Goal: Find specific page/section: Find specific page/section

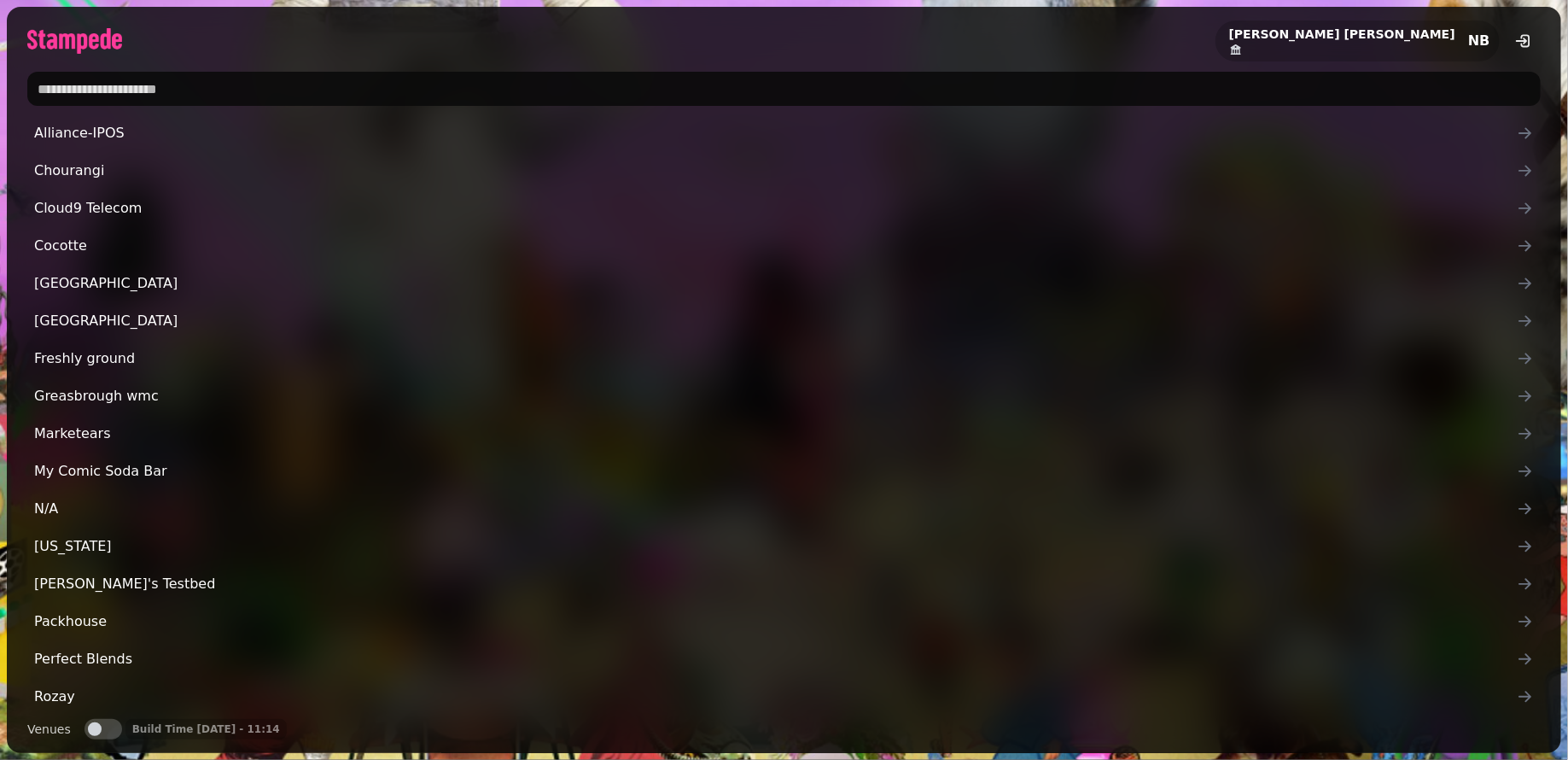
click at [486, 85] on input "text" at bounding box center [784, 88] width 1514 height 34
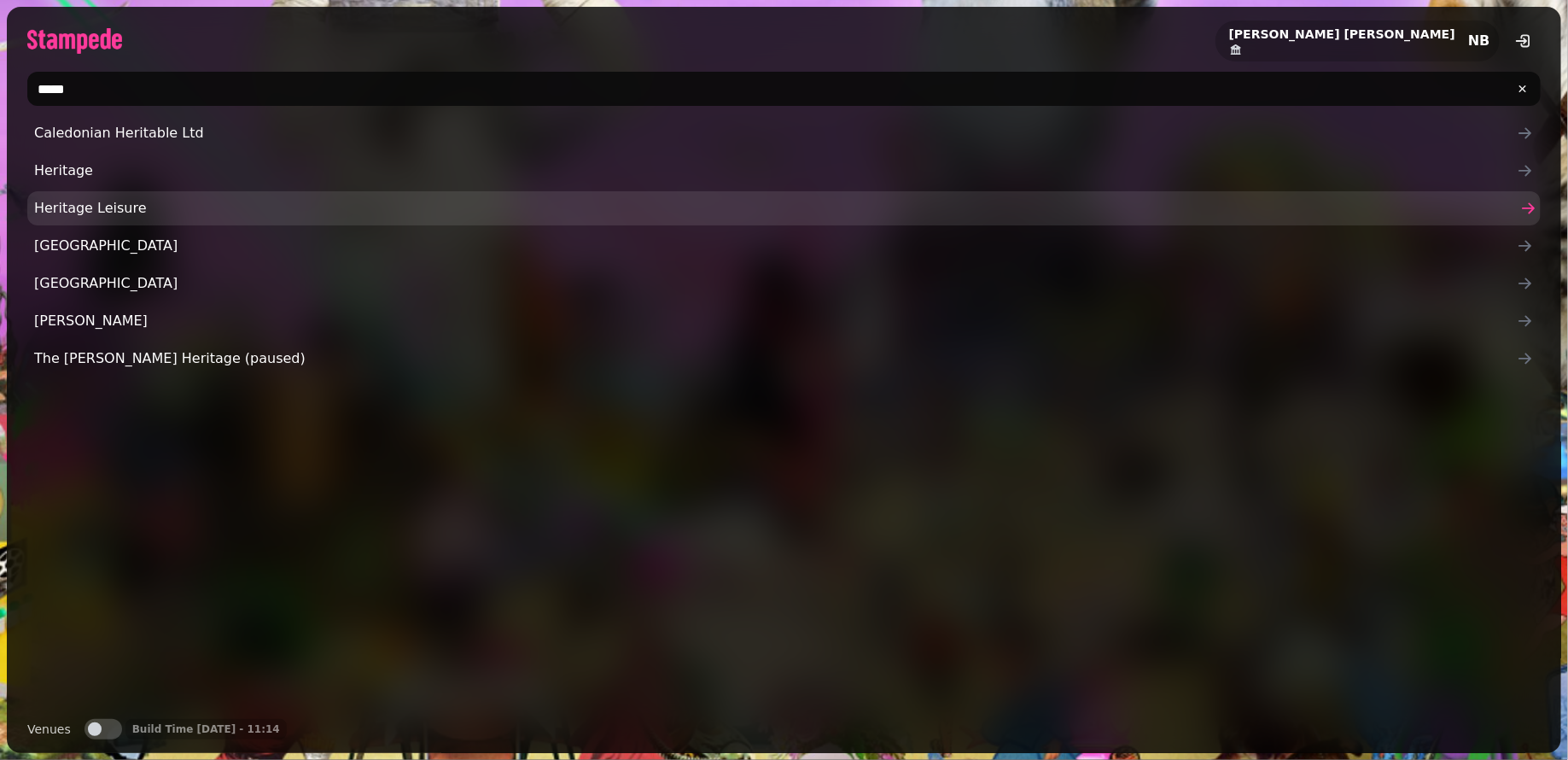
type input "*****"
click at [228, 212] on span "Heritage Leisure" at bounding box center [775, 208] width 1483 height 21
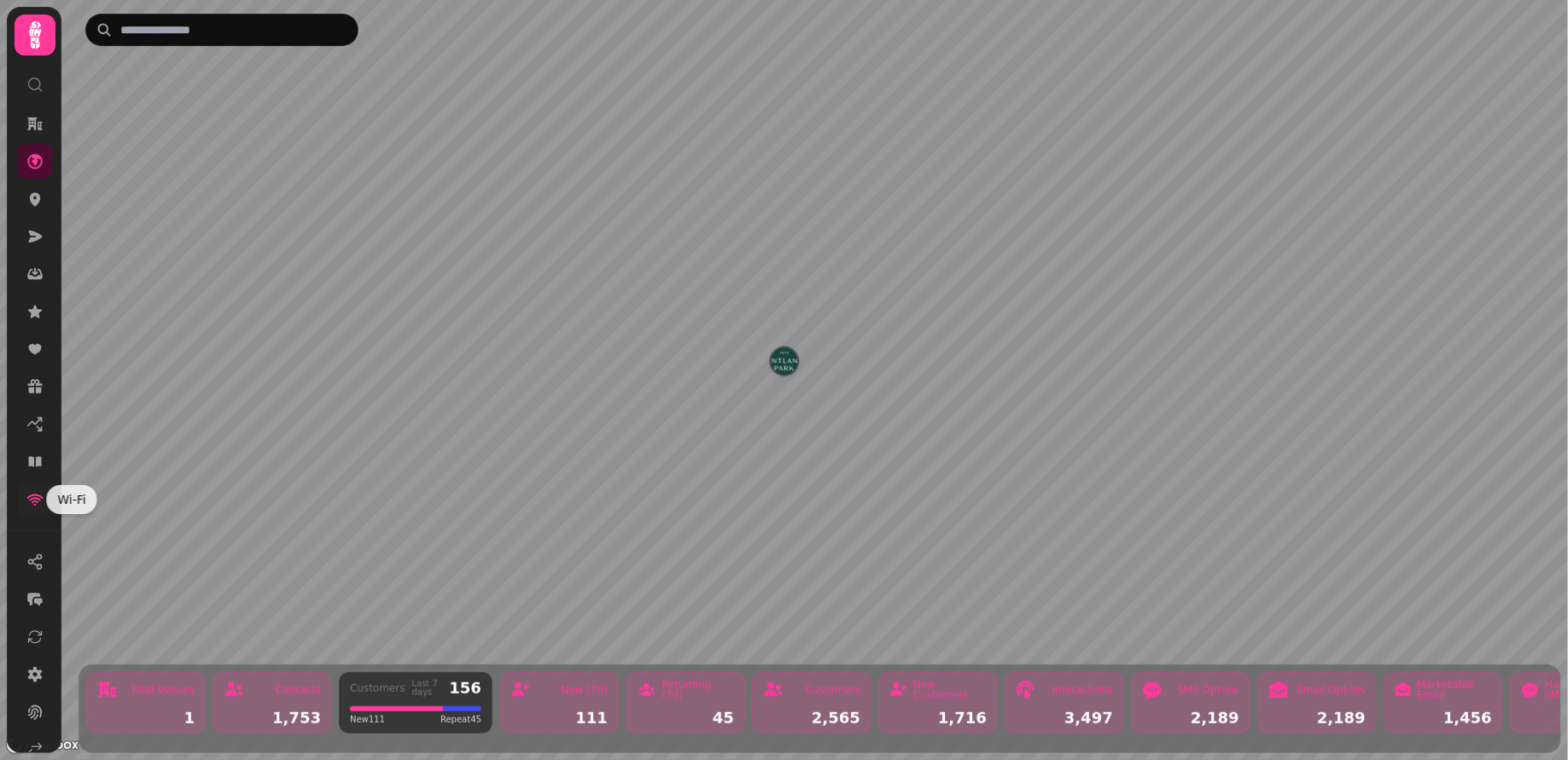
click at [32, 503] on icon at bounding box center [35, 498] width 17 height 17
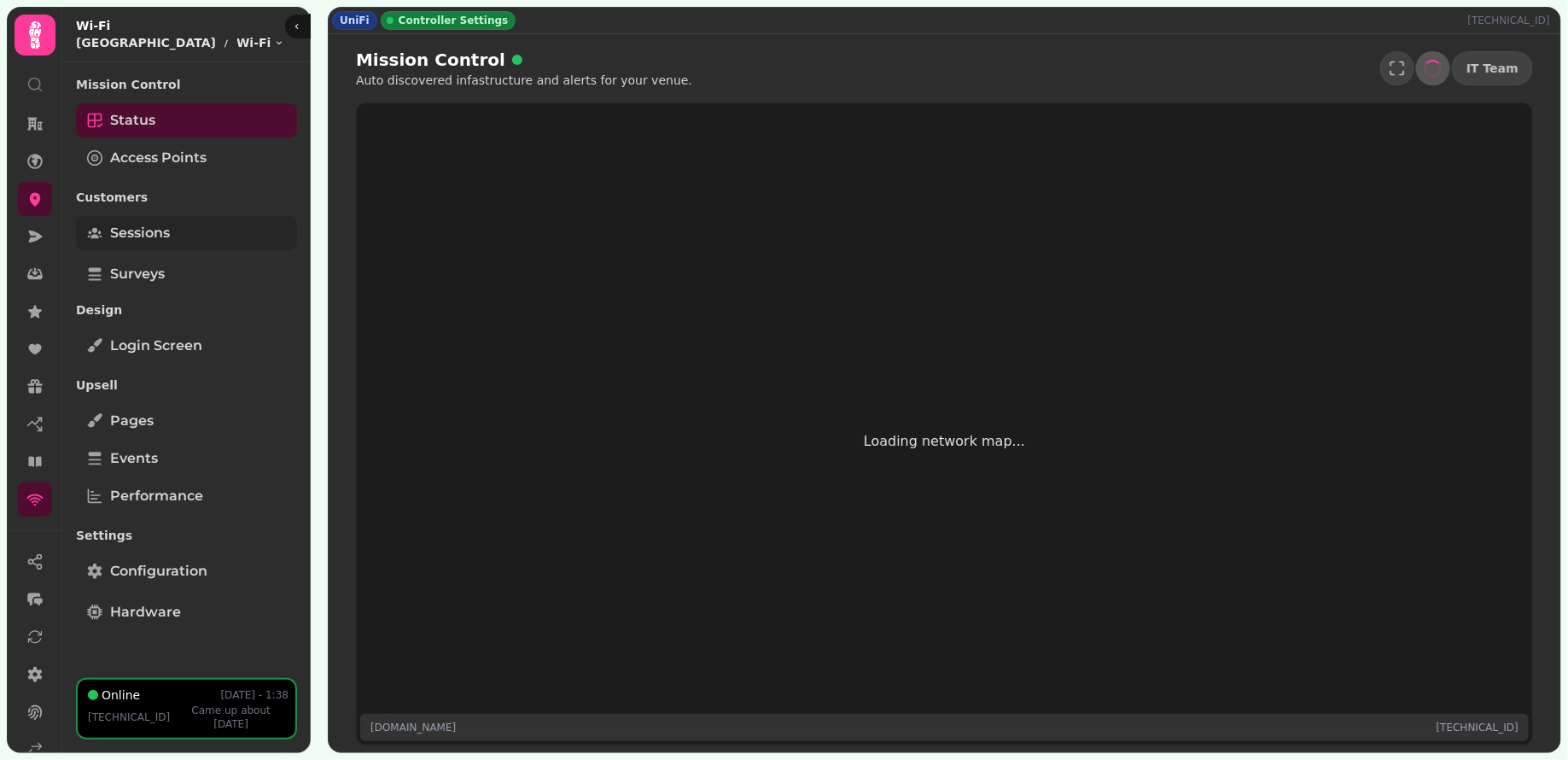
click at [162, 228] on span "Sessions" at bounding box center [140, 233] width 59 height 21
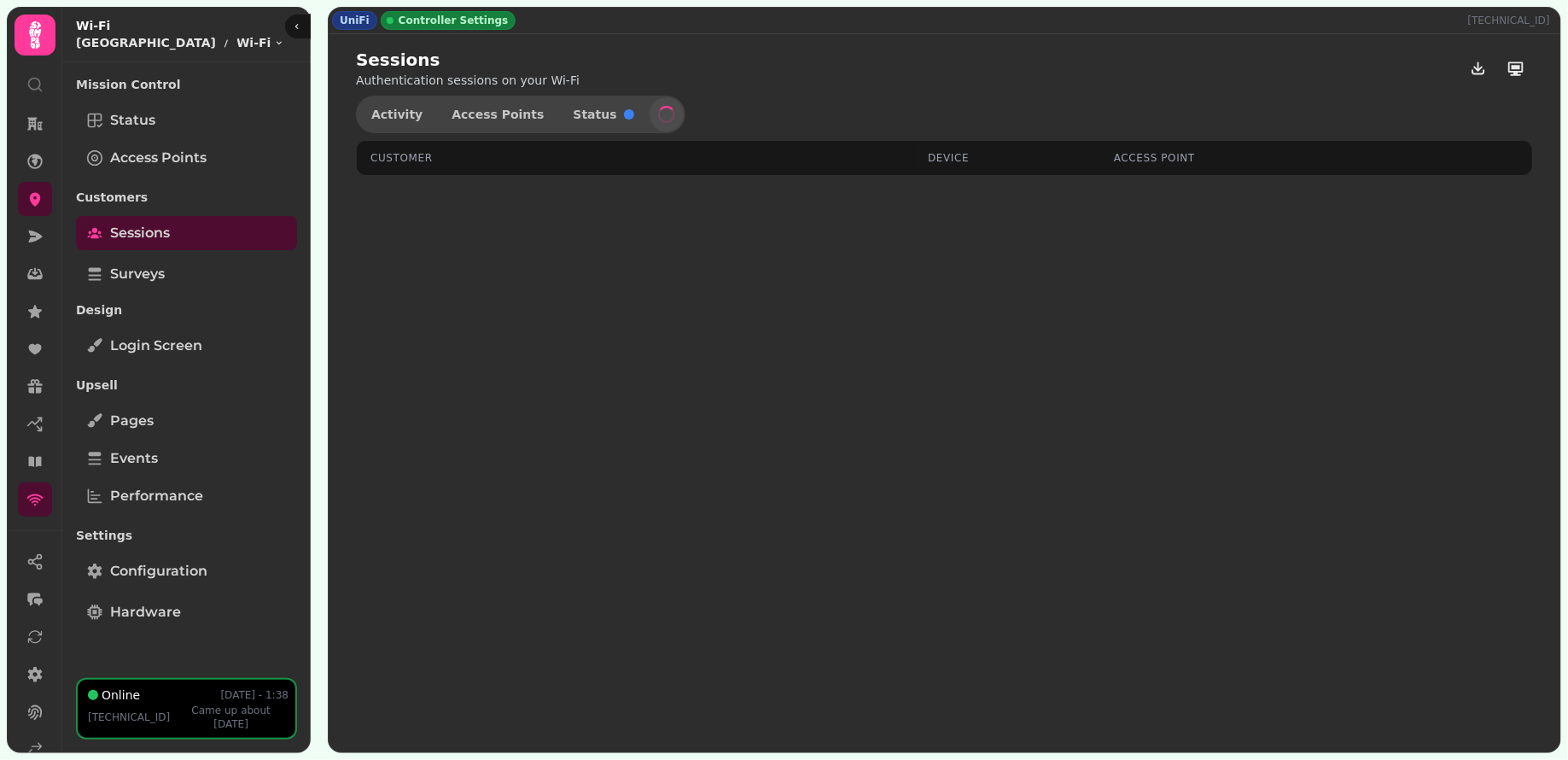
select select "**"
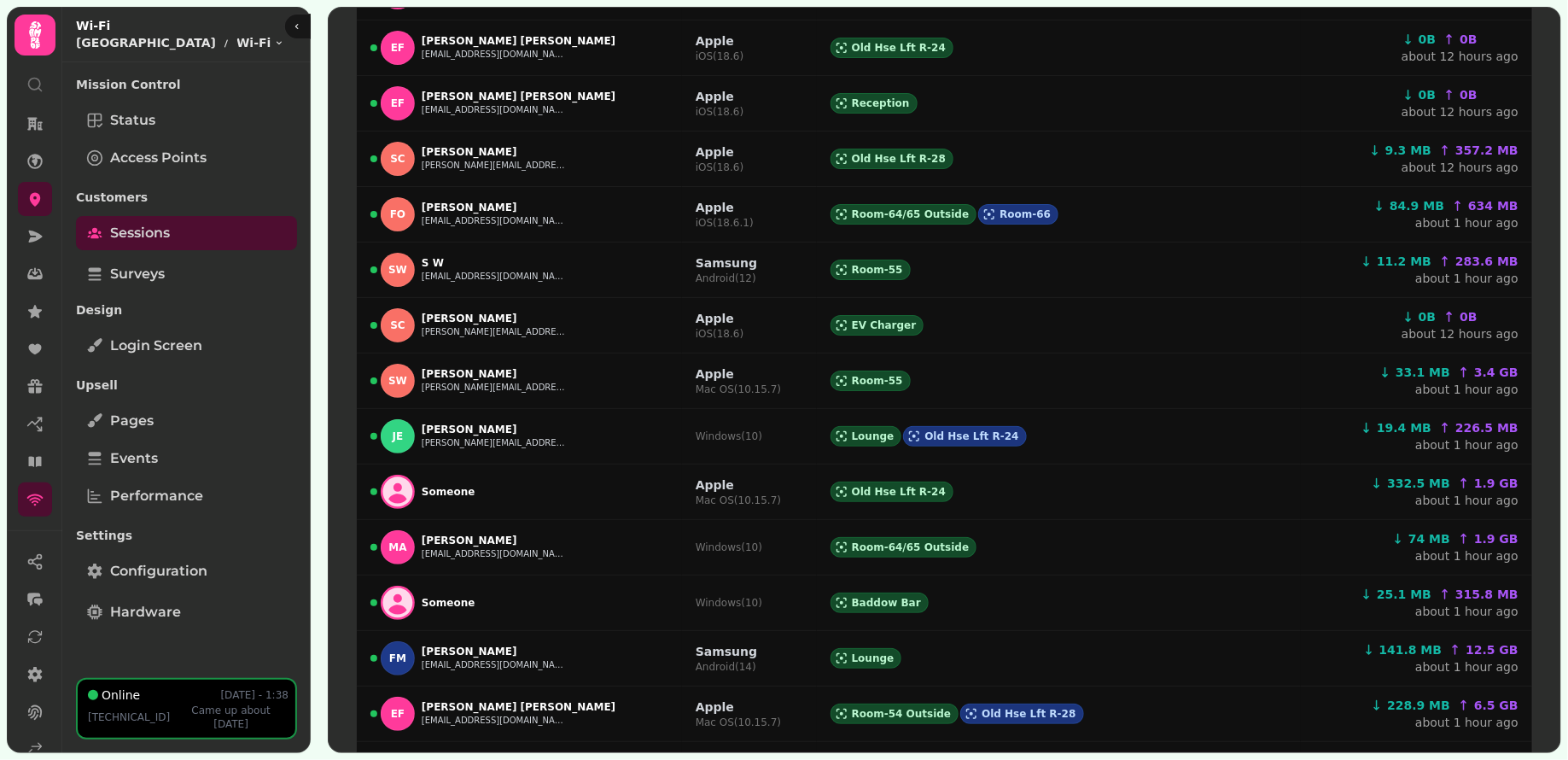
scroll to position [861, 0]
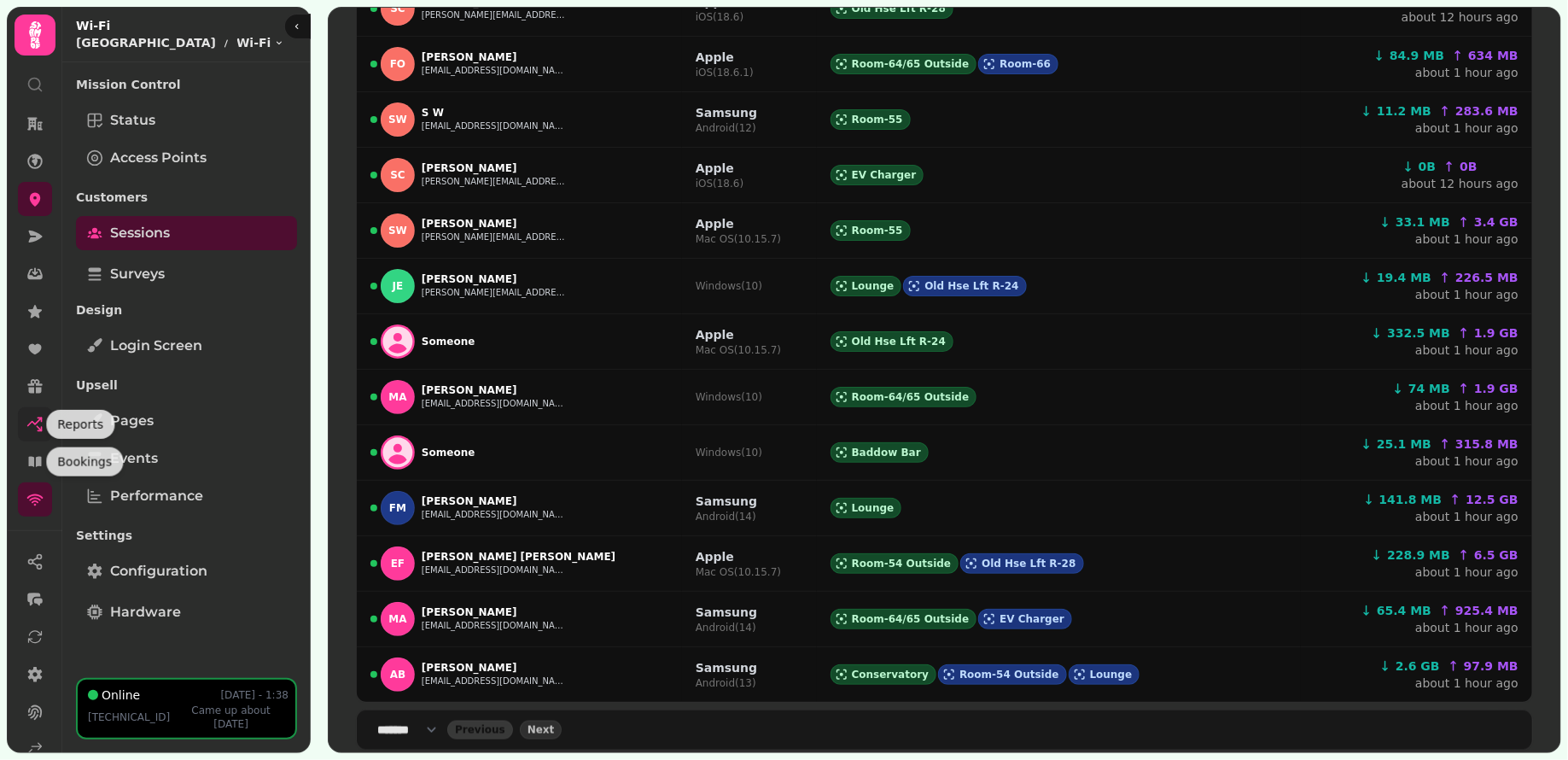
click at [24, 419] on link at bounding box center [35, 424] width 34 height 34
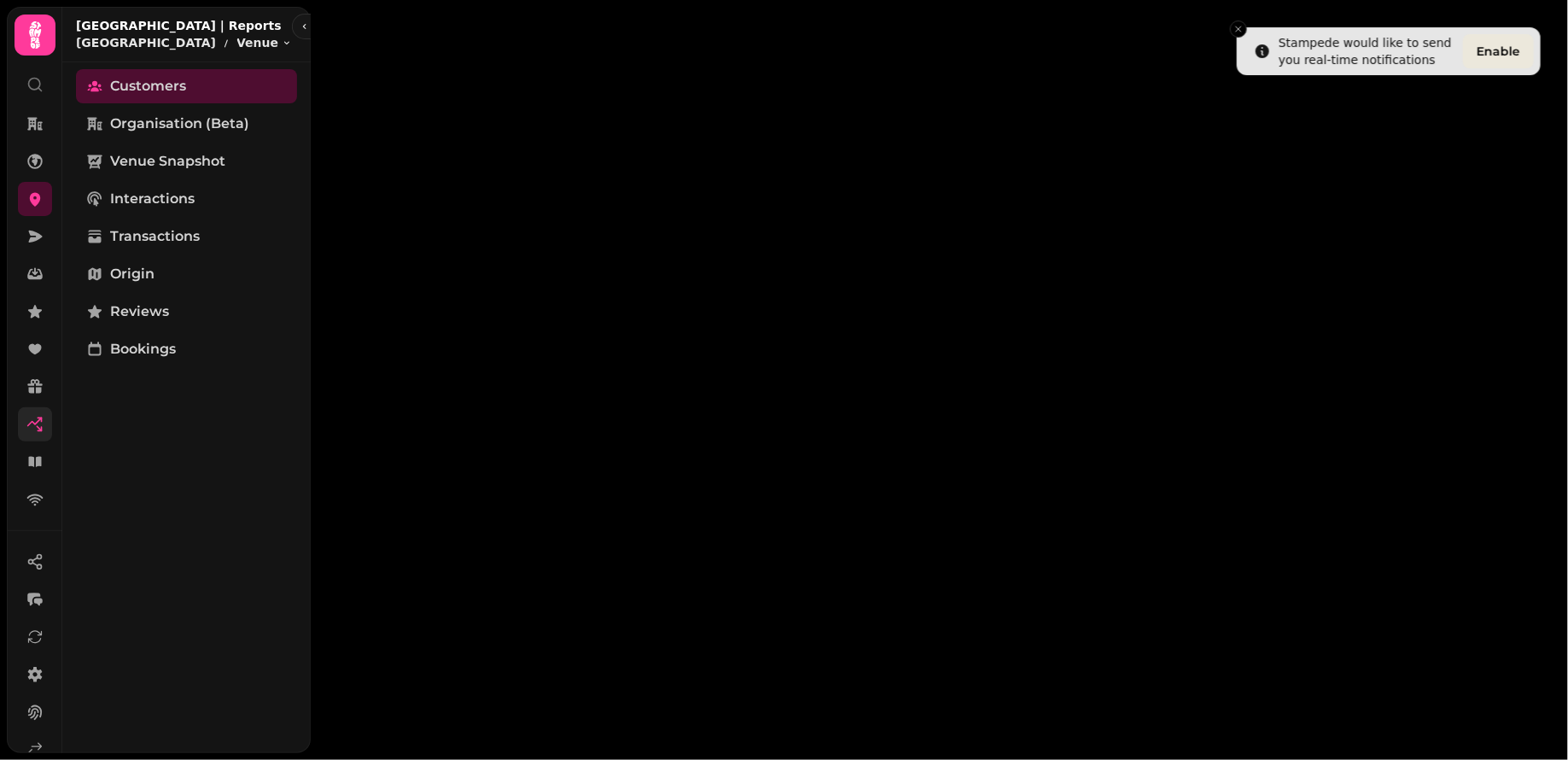
select select "**"
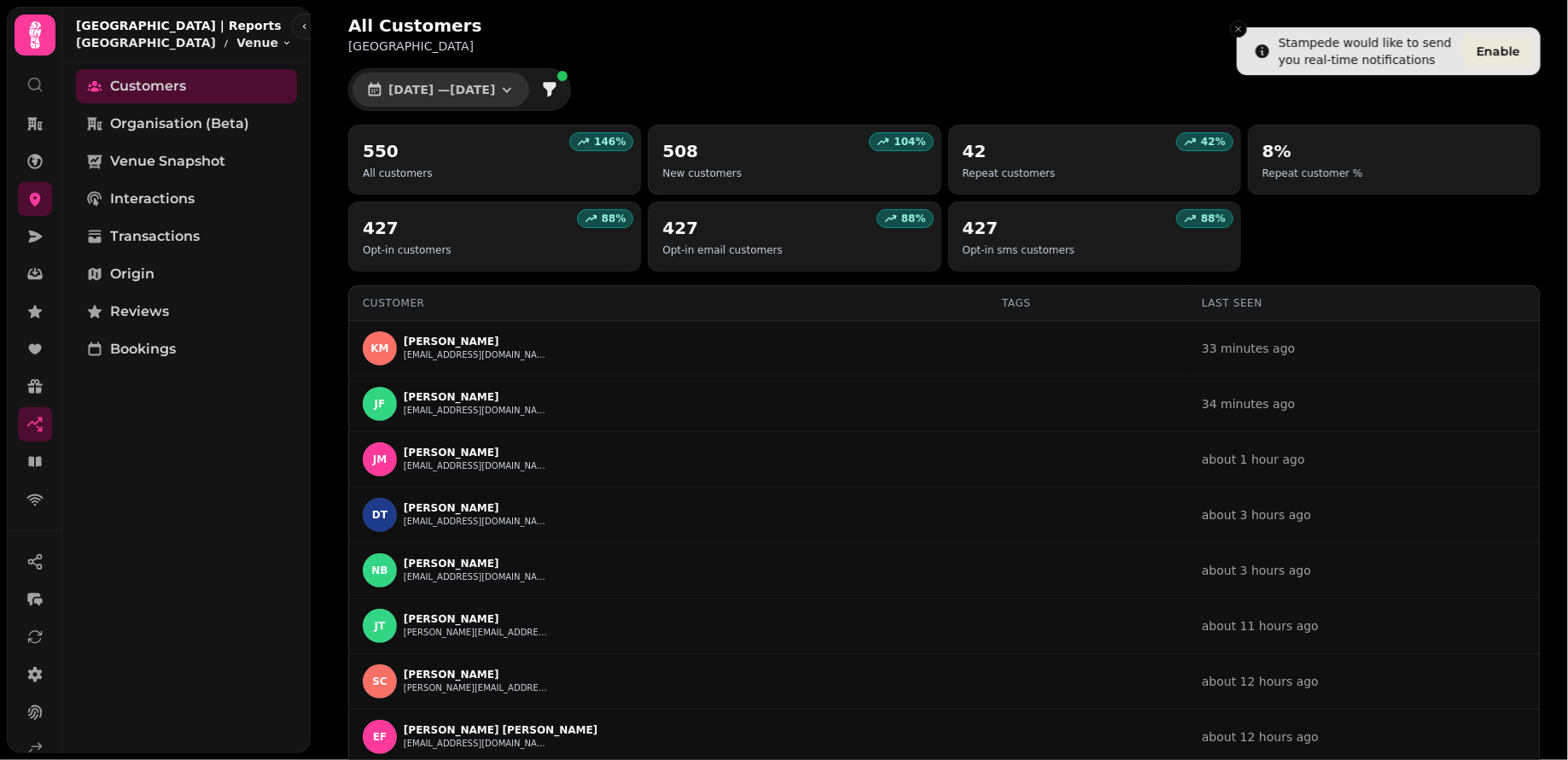
click at [515, 94] on icon "button" at bounding box center [506, 89] width 17 height 17
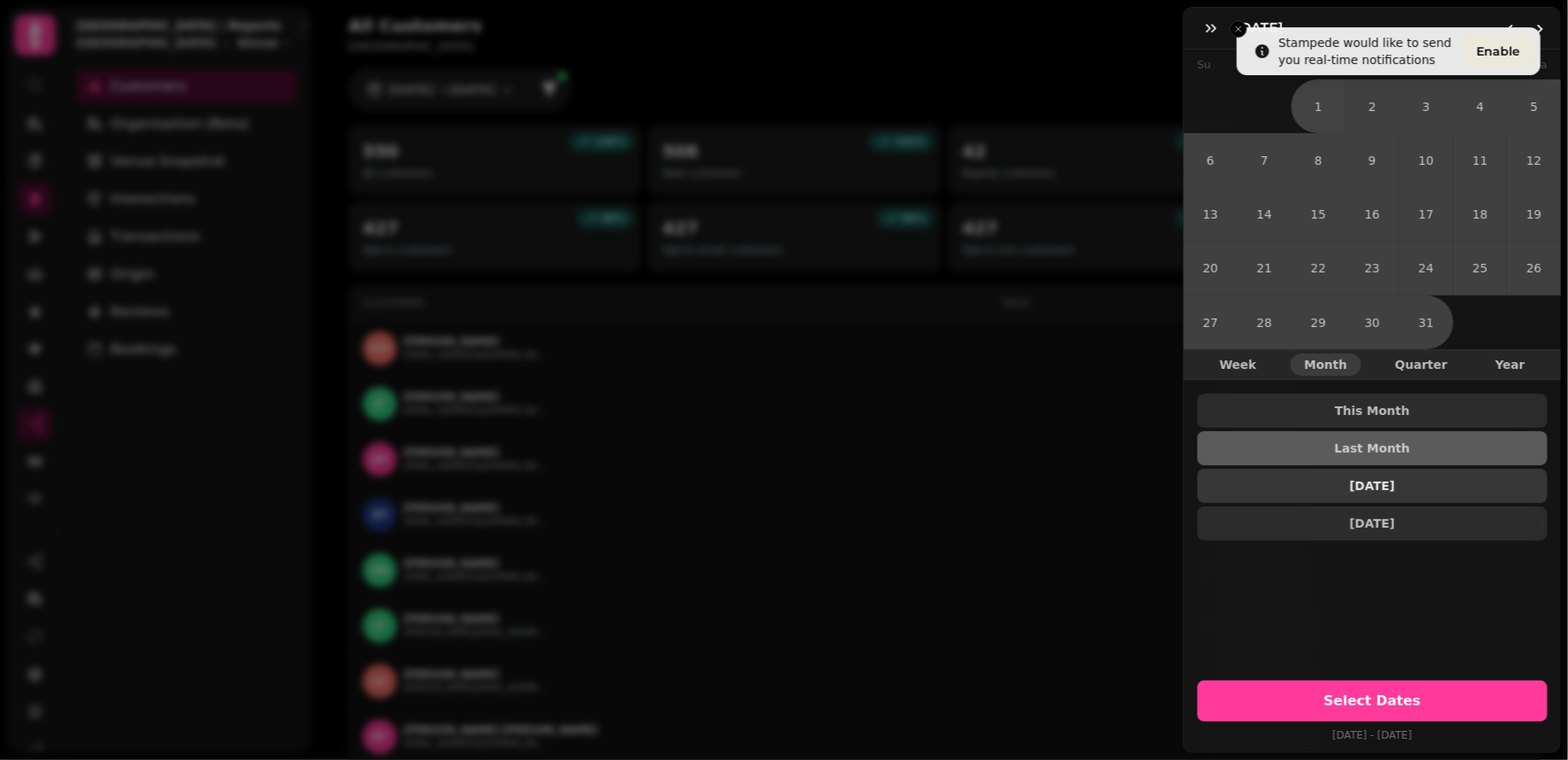
click at [1348, 485] on span "[DATE]" at bounding box center [1373, 486] width 323 height 12
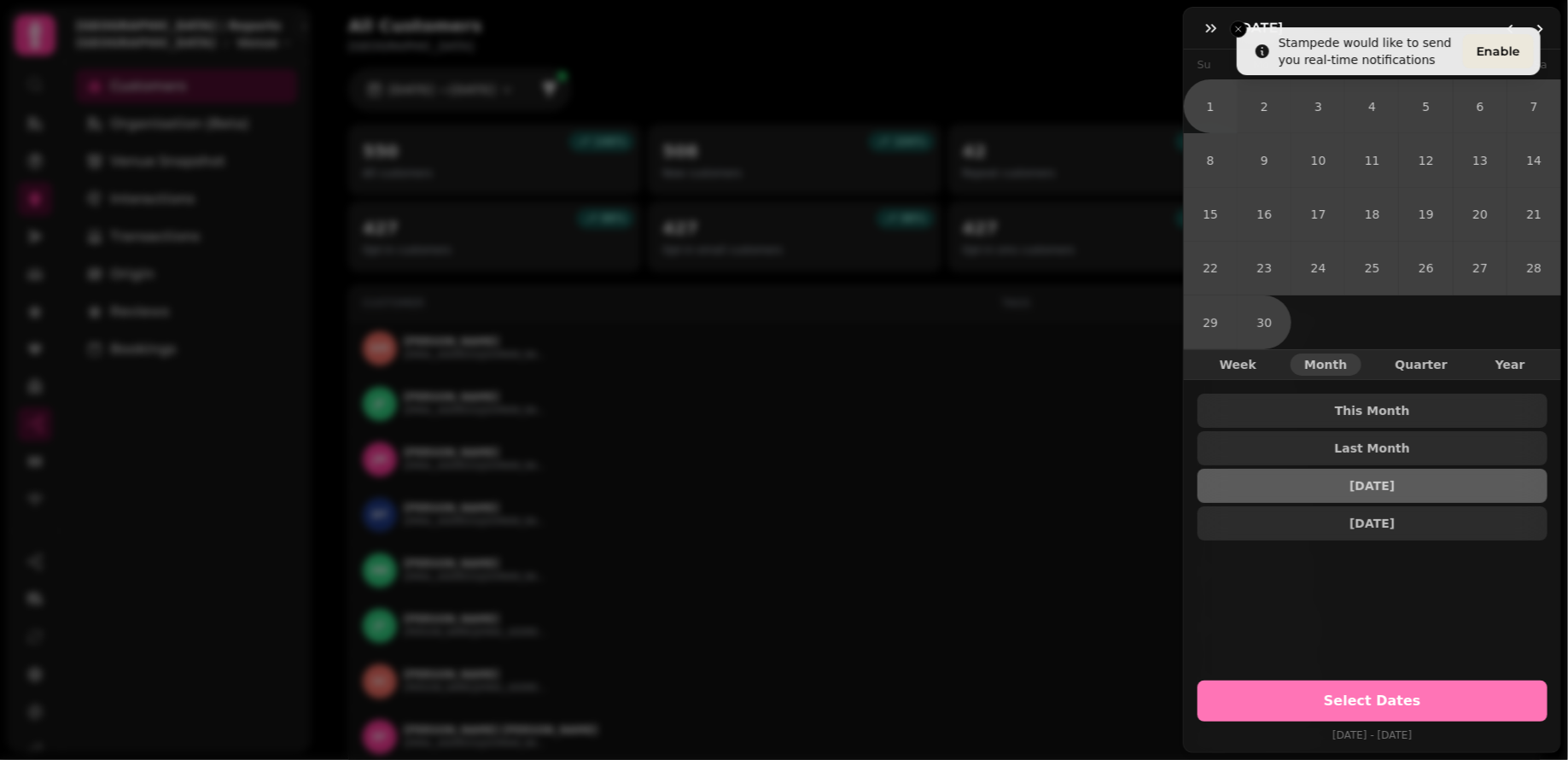
click at [1322, 693] on button "Select Dates" at bounding box center [1372, 701] width 350 height 41
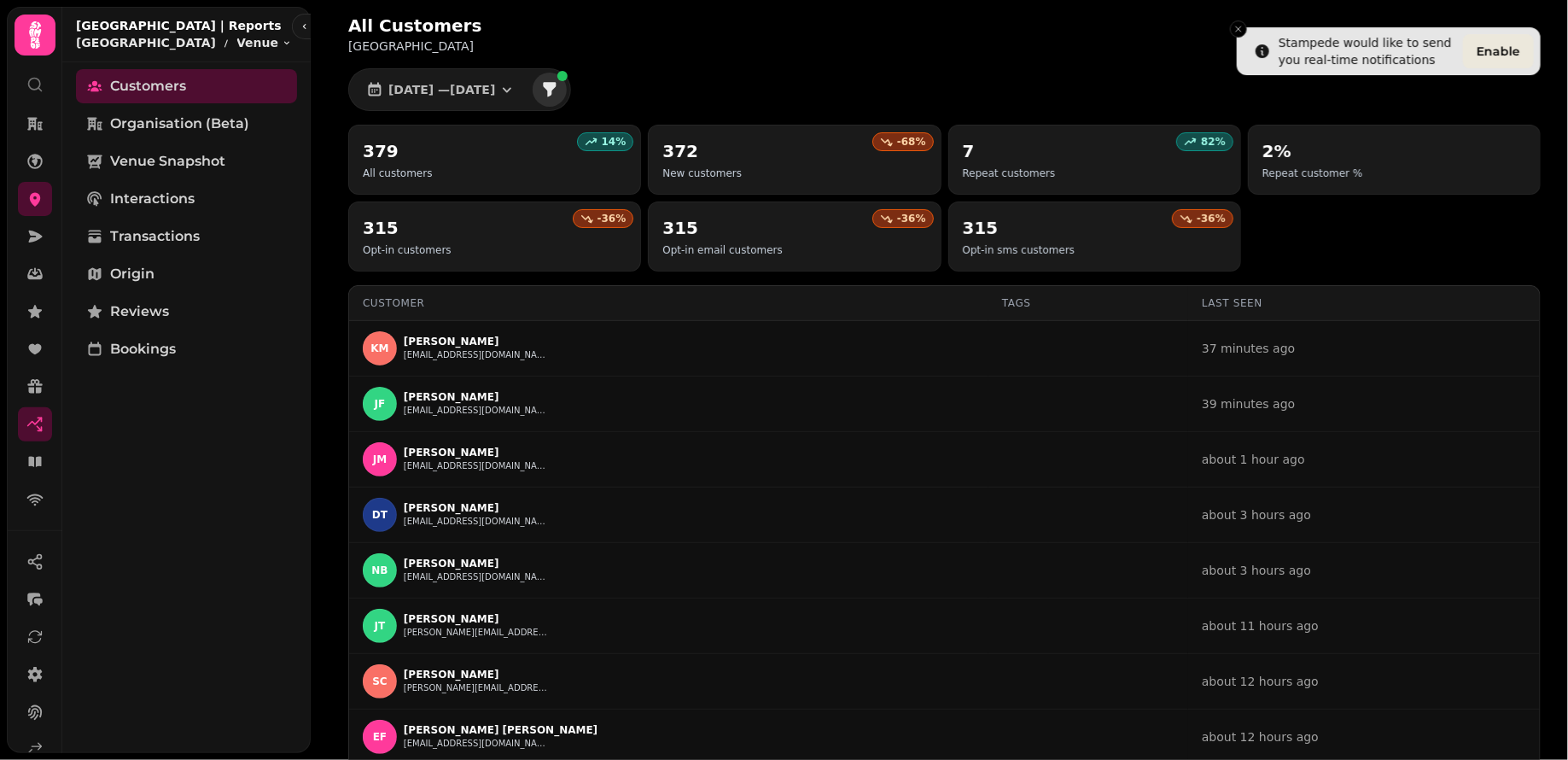
click at [559, 89] on icon "filter" at bounding box center [549, 89] width 17 height 17
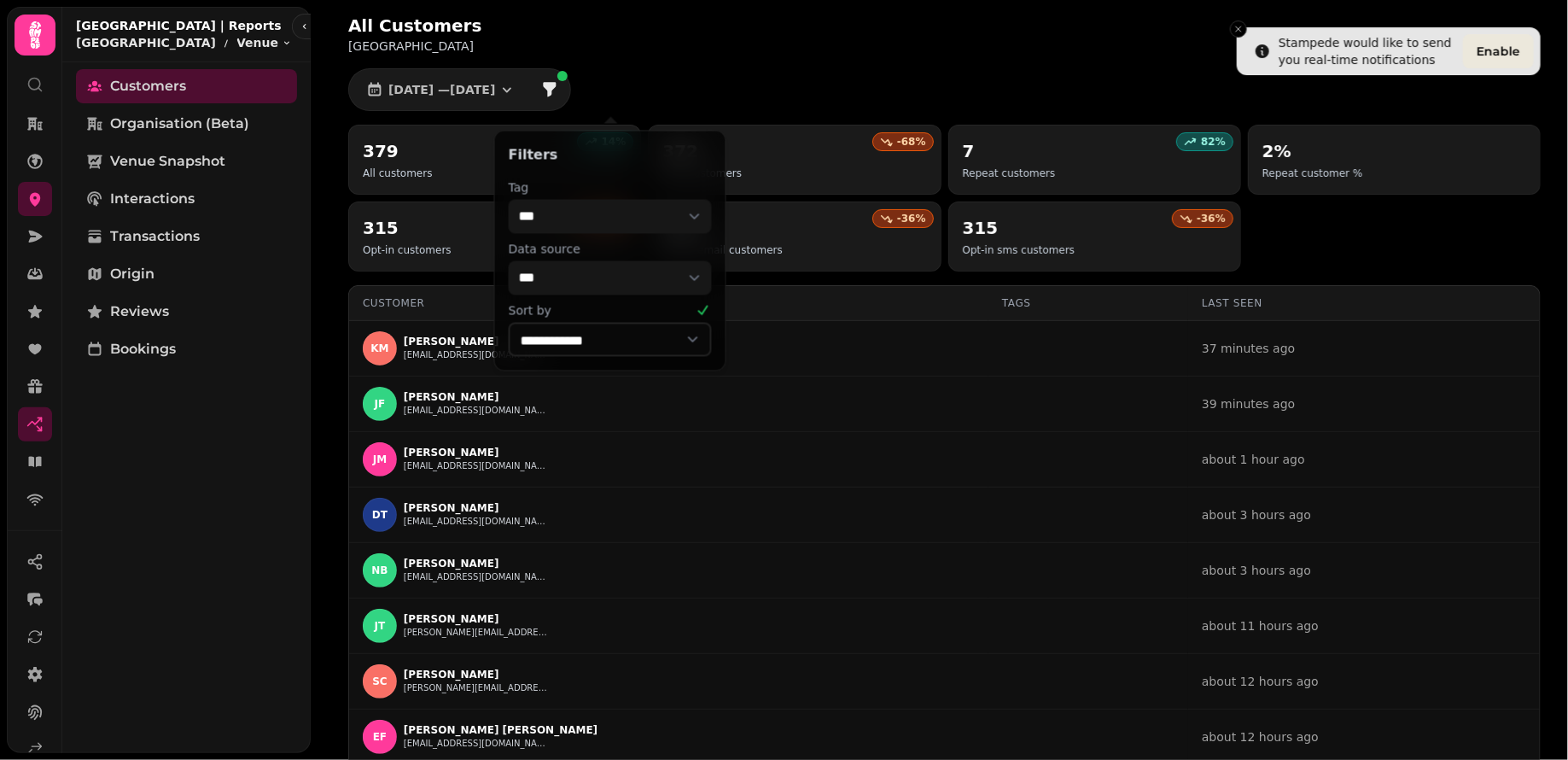
click at [705, 82] on div "All Customers [GEOGRAPHIC_DATA] [DATE] — [DATE] 14 % 379 All customers -68 % 37…" at bounding box center [944, 472] width 1247 height 944
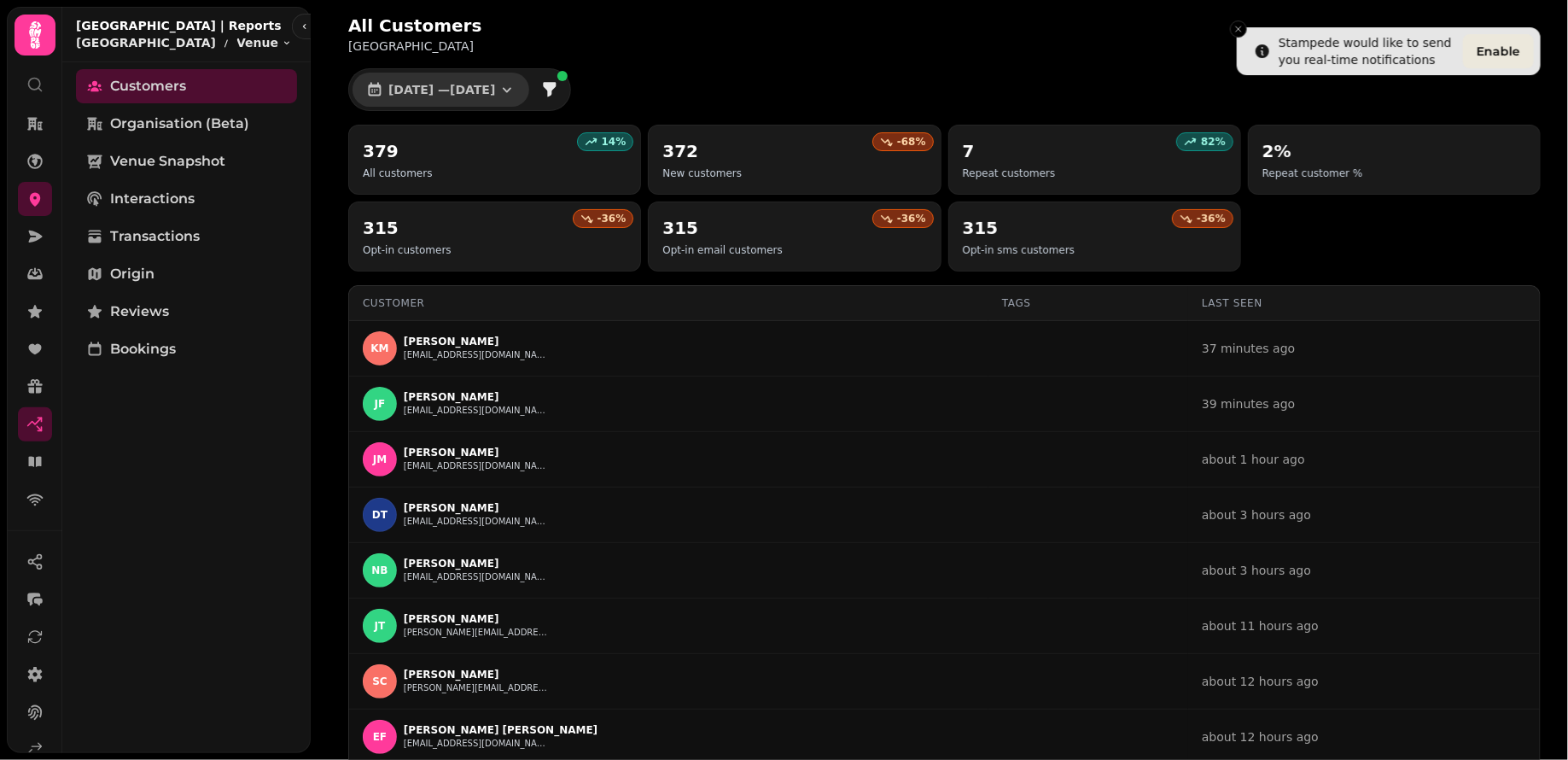
click at [495, 86] on span "[DATE] — [DATE]" at bounding box center [442, 89] width 107 height 12
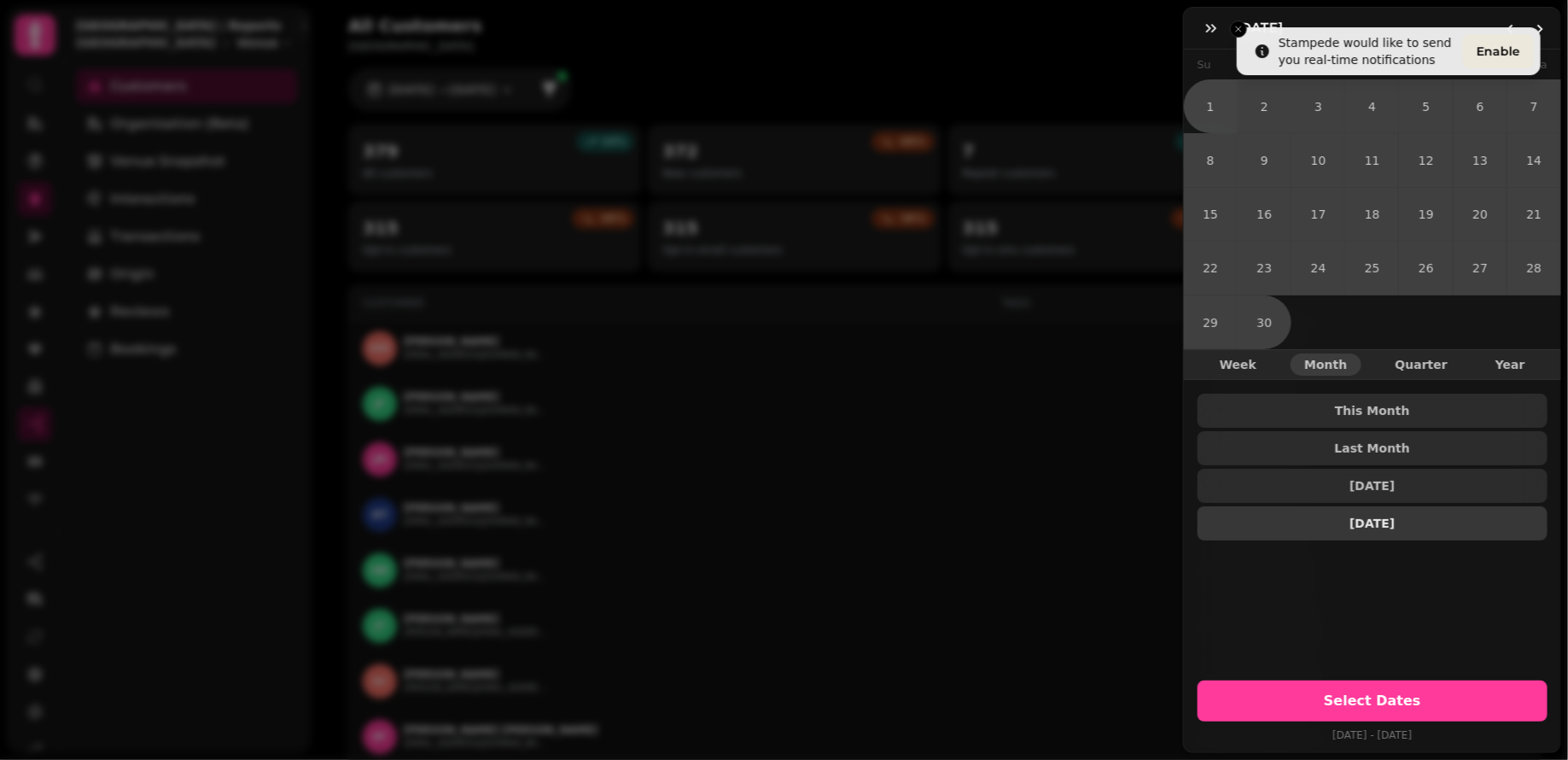
click at [1286, 538] on button "[DATE]" at bounding box center [1372, 523] width 350 height 34
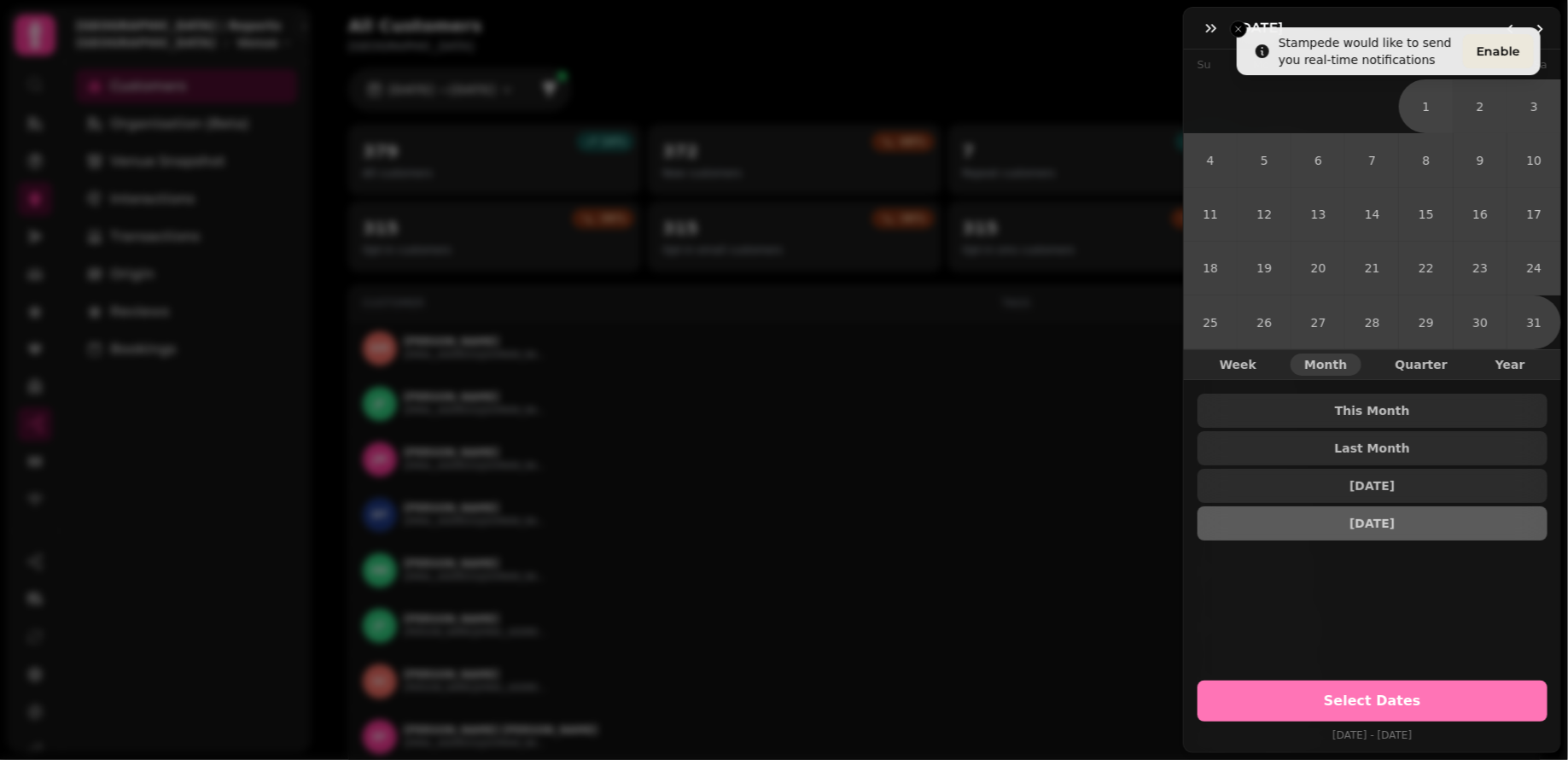
click at [1283, 712] on button "Select Dates" at bounding box center [1372, 701] width 350 height 41
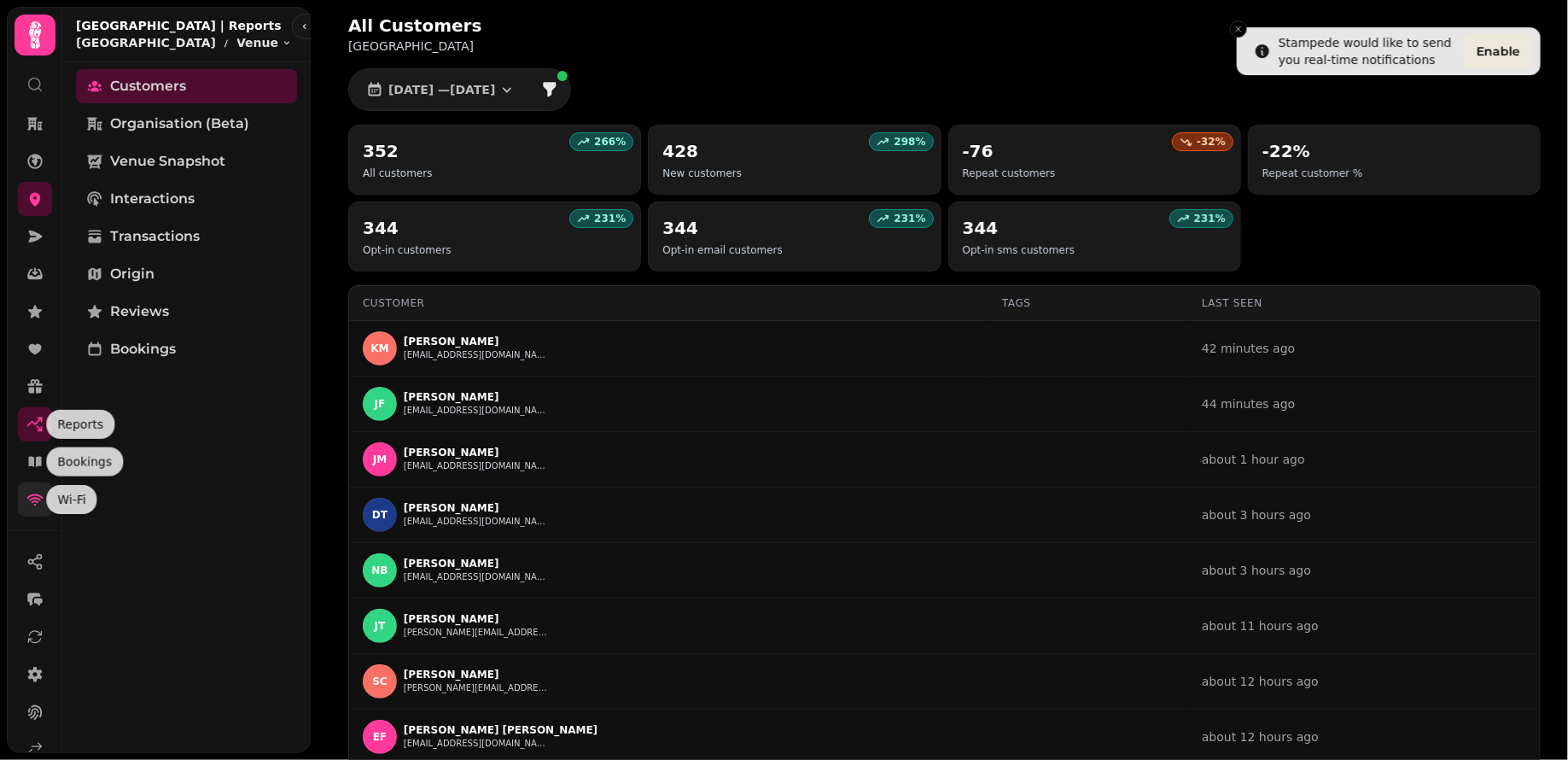
click at [30, 502] on icon at bounding box center [35, 498] width 17 height 17
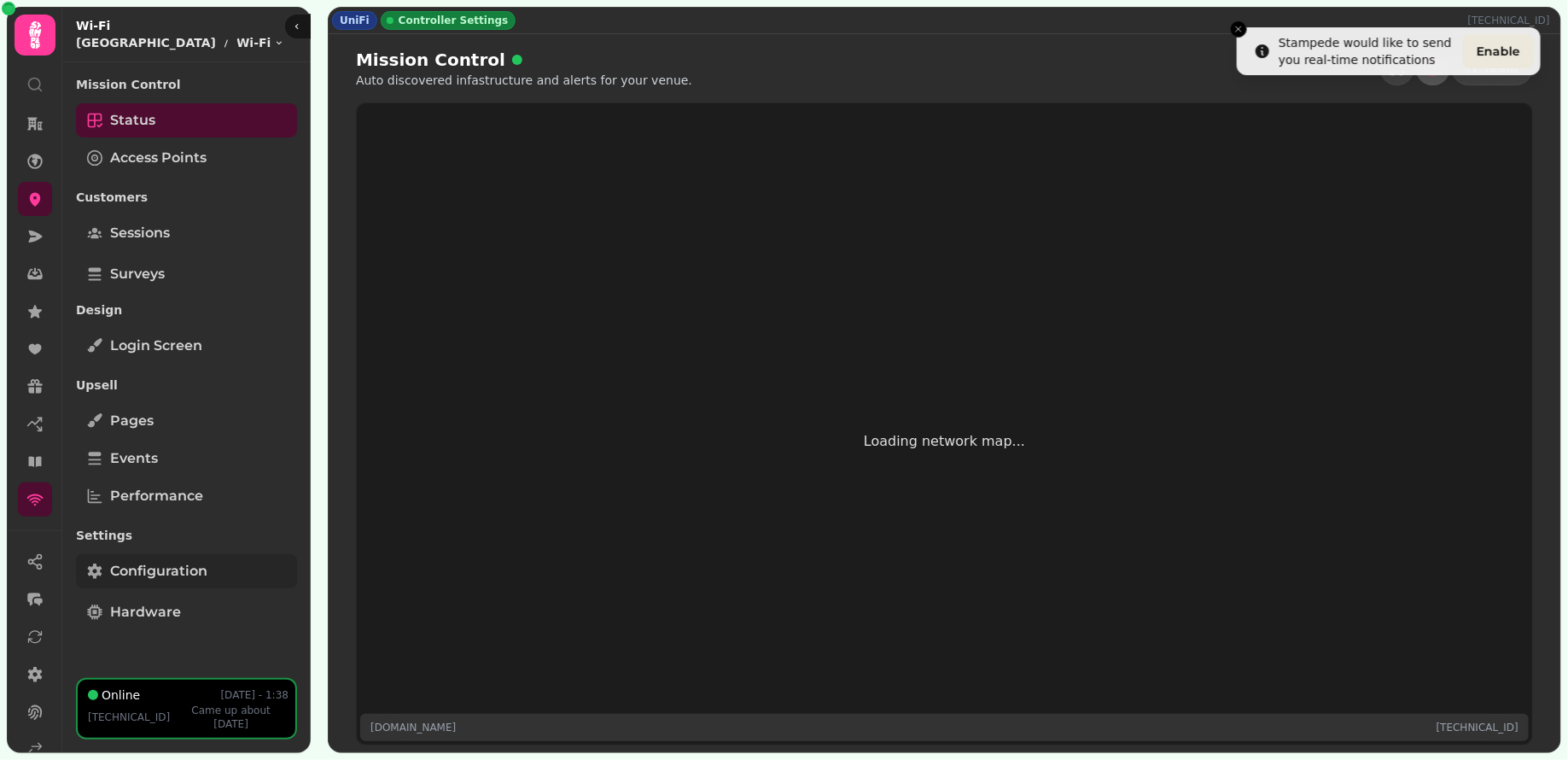
click at [155, 579] on span "Configuration" at bounding box center [158, 571] width 97 height 21
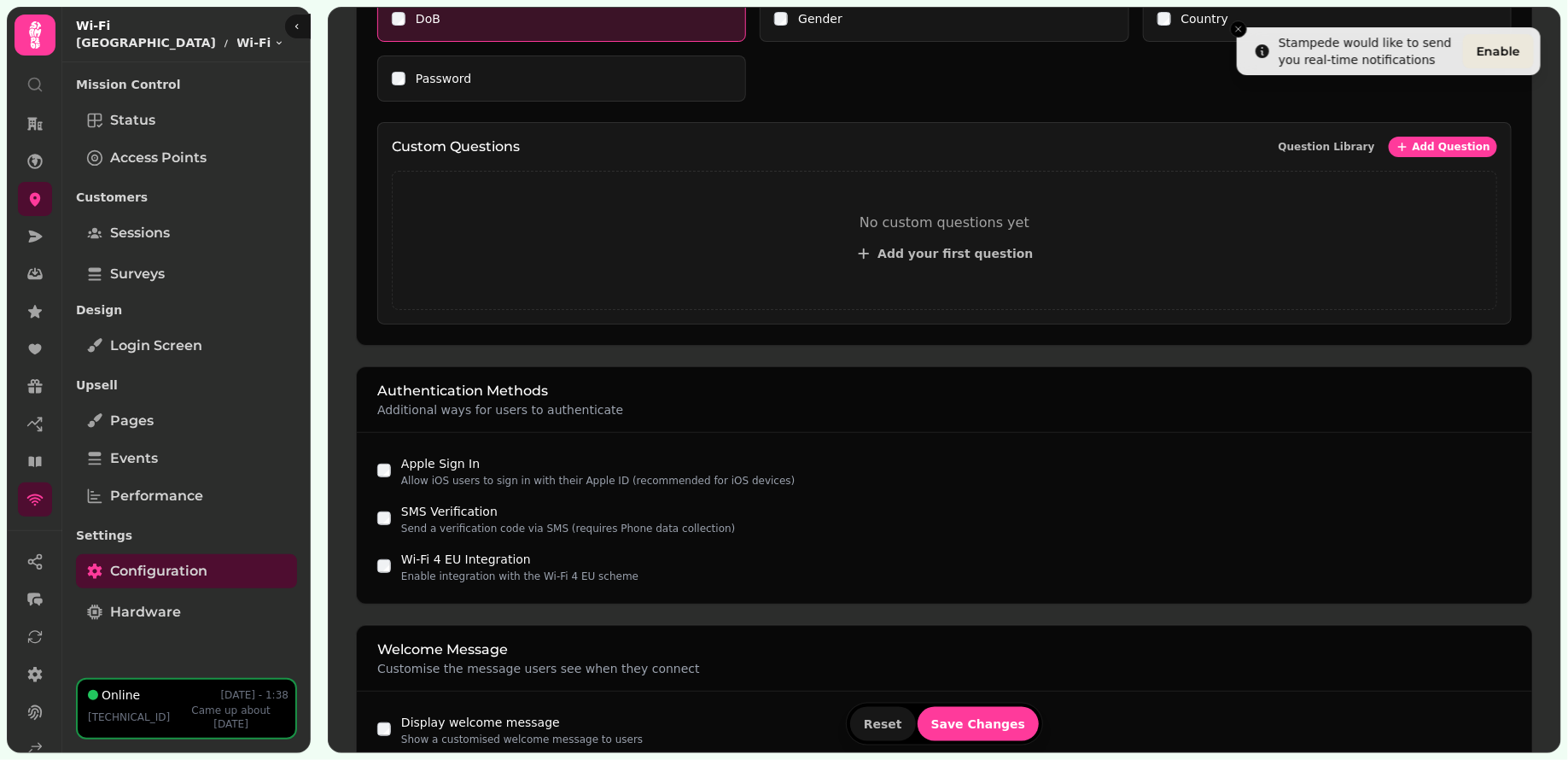
scroll to position [723, 0]
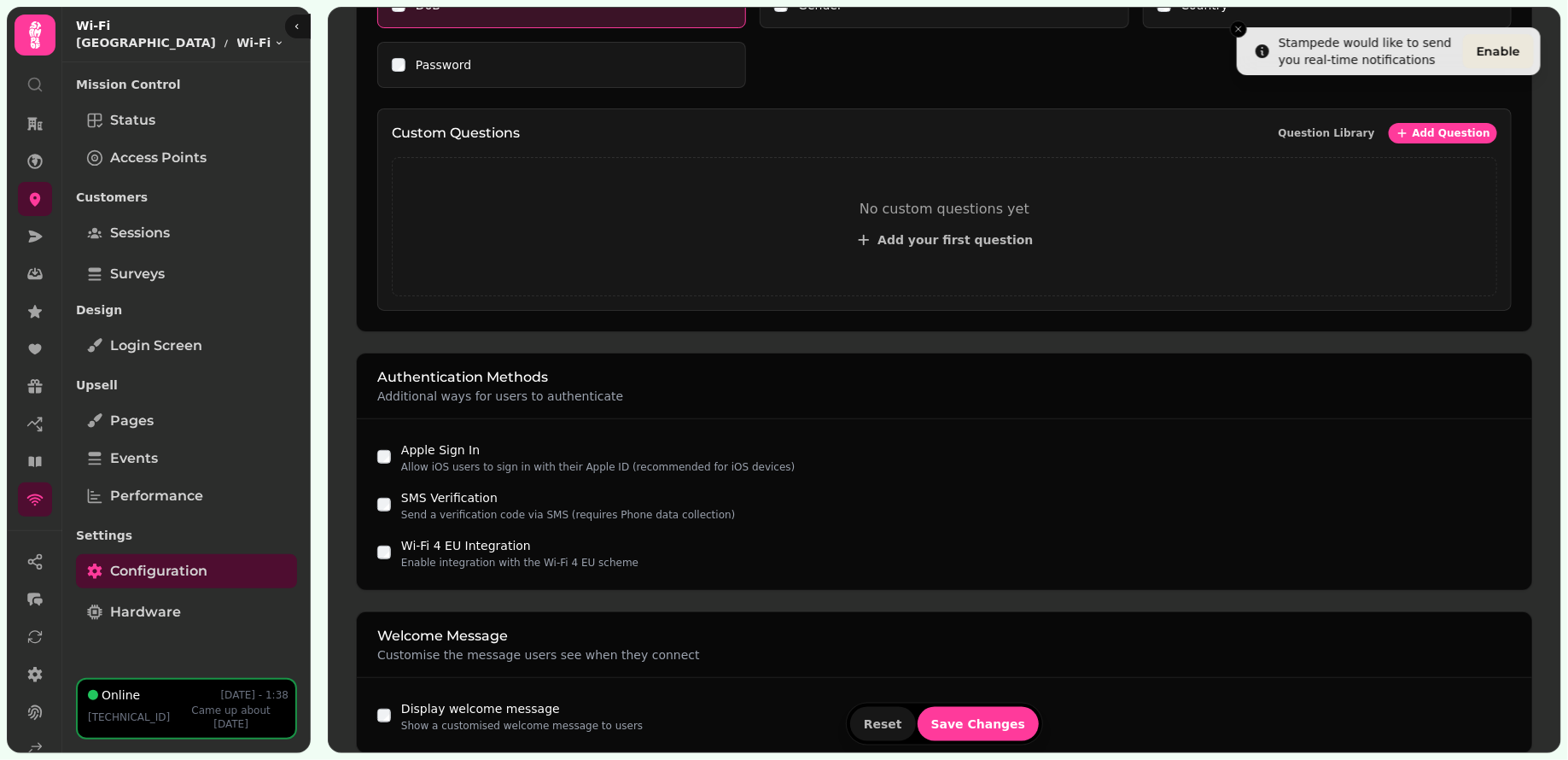
click at [345, 420] on div "Wi-Fi Portal Settings Configure how users connect to your Wi-Fi network Reset S…" at bounding box center [944, 202] width 1231 height 1782
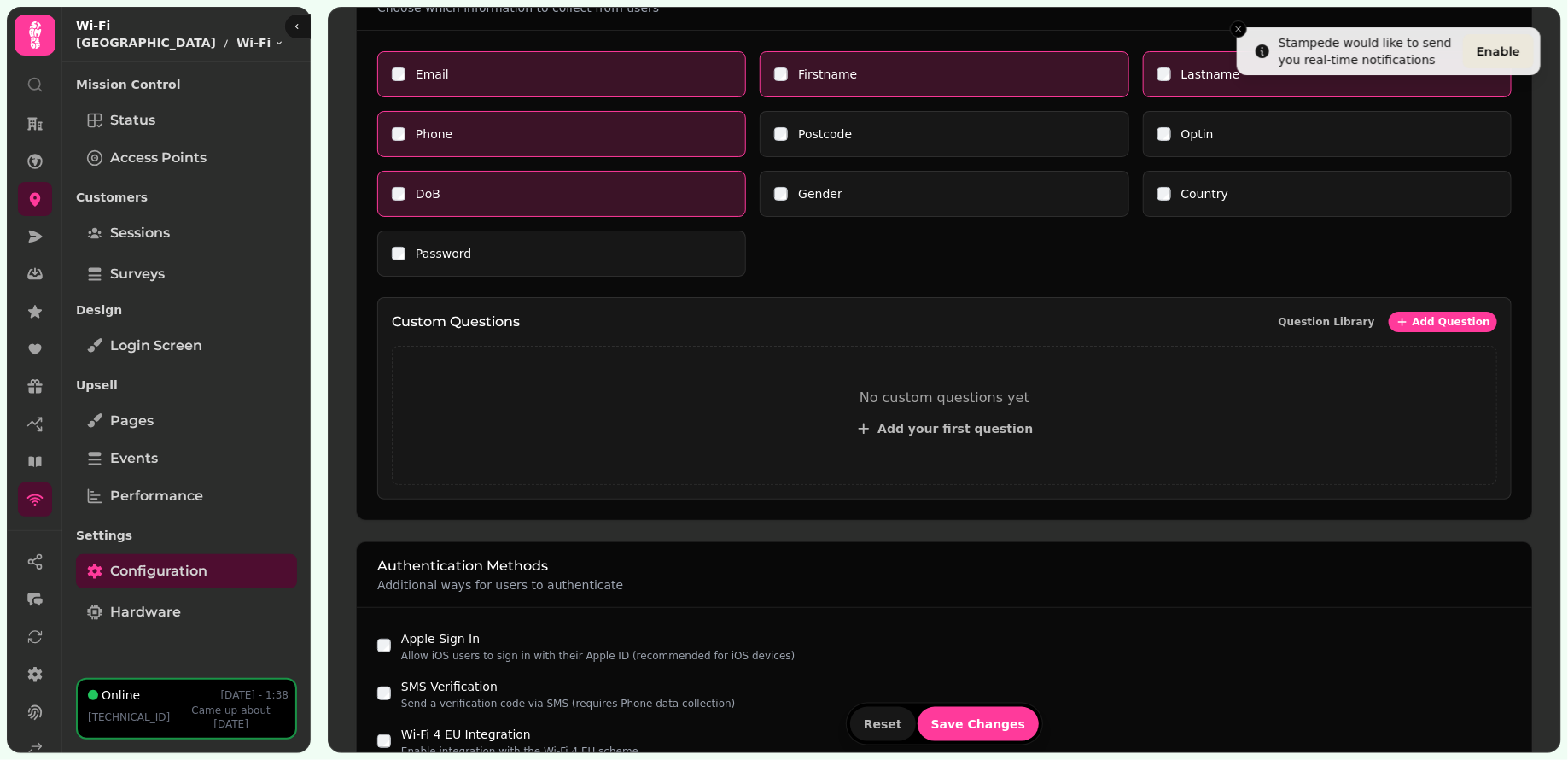
scroll to position [529, 0]
